Goal: Task Accomplishment & Management: Use online tool/utility

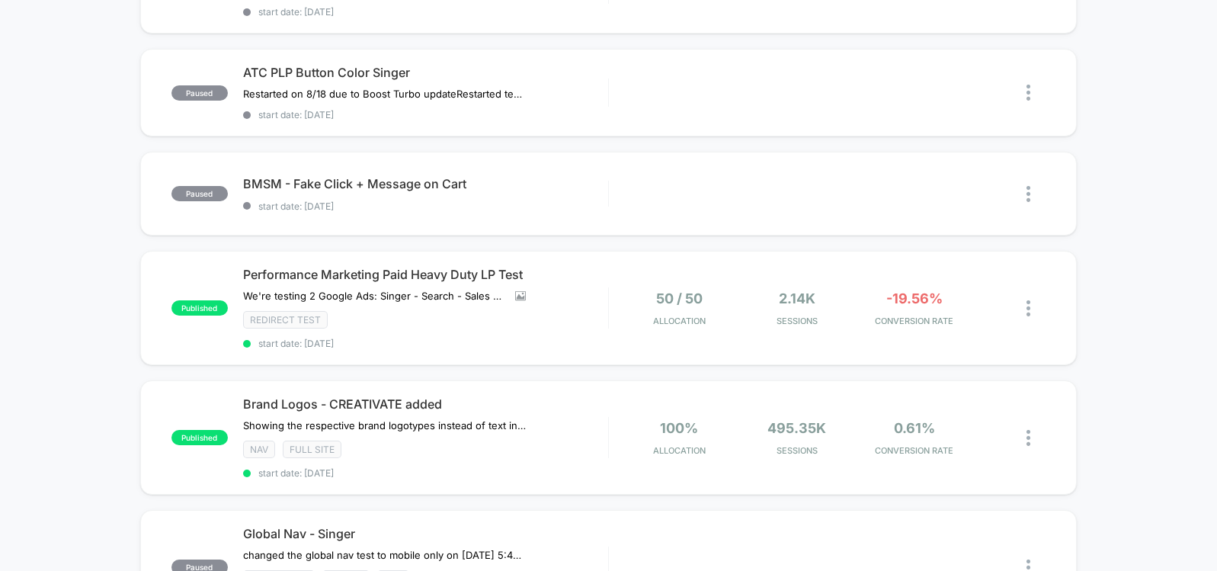
scroll to position [593, 0]
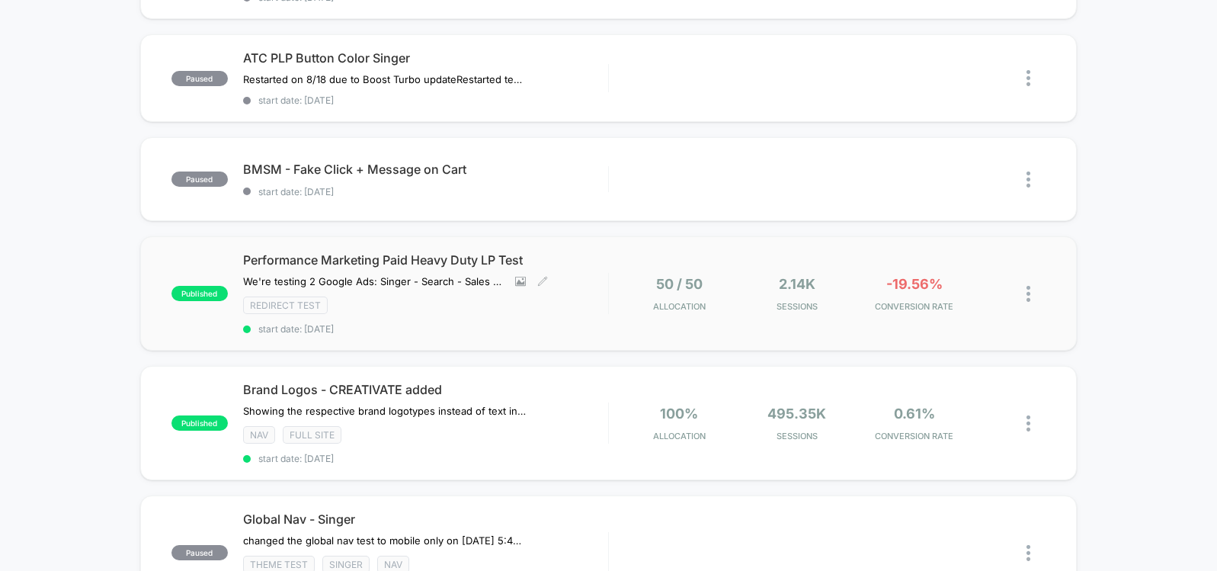
click at [523, 319] on div "Performance Marketing Paid Heavy Duty LP Test We're testing 2 Google Ads: Singe…" at bounding box center [425, 293] width 365 height 82
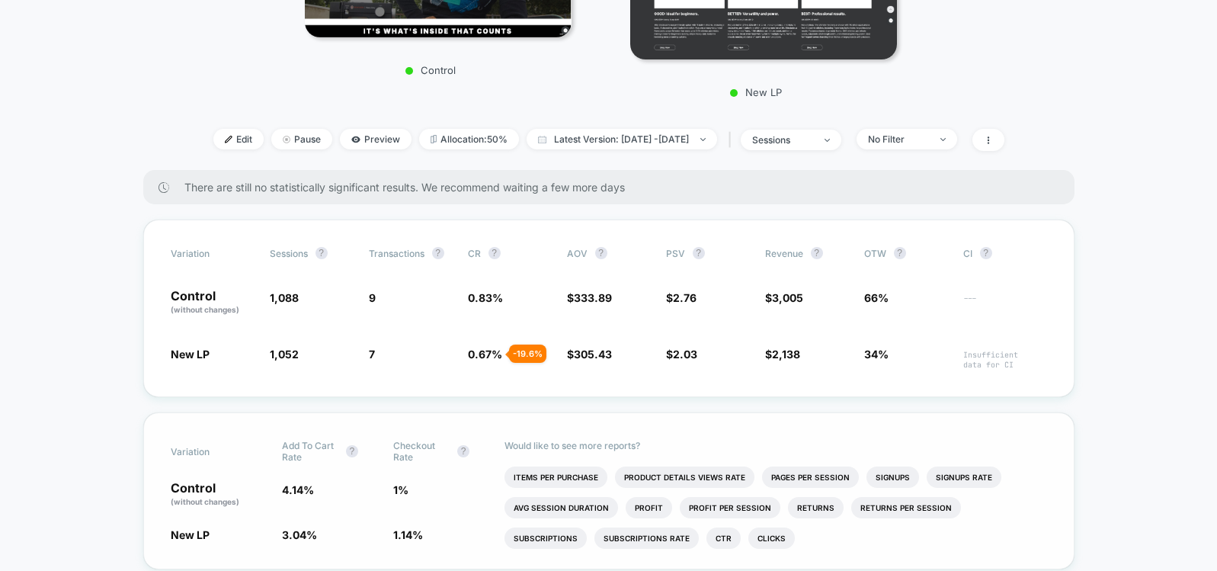
scroll to position [428, 0]
